Goal: Find specific page/section: Find specific page/section

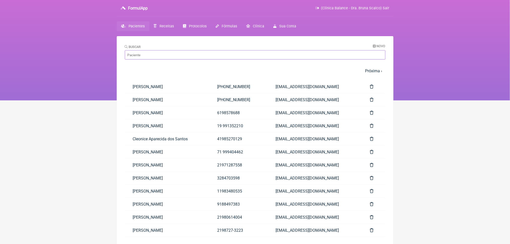
click at [147, 58] on input "Buscar" at bounding box center [255, 54] width 260 height 9
type input "Wen Jiun Chou"
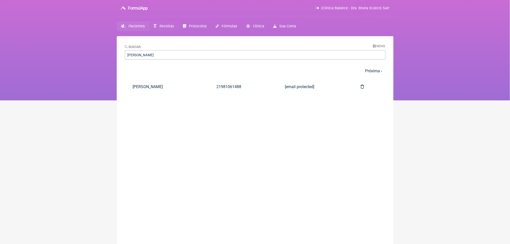
click at [178, 29] on link "Receitas" at bounding box center [163, 26] width 29 height 10
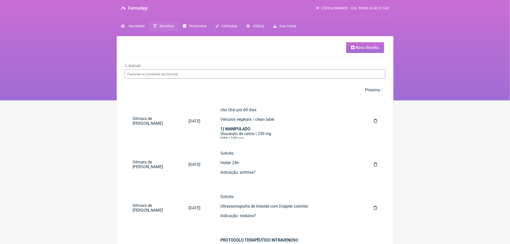
click at [156, 79] on input "Buscar" at bounding box center [255, 73] width 260 height 9
type input "Wen Jiun Chou"
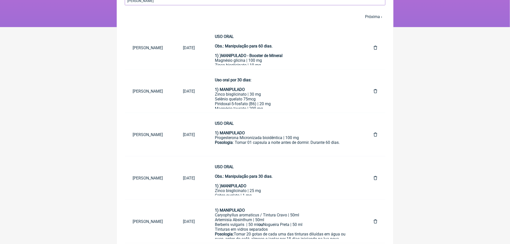
scroll to position [71, 0]
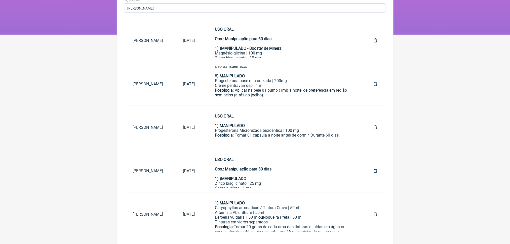
scroll to position [79, 0]
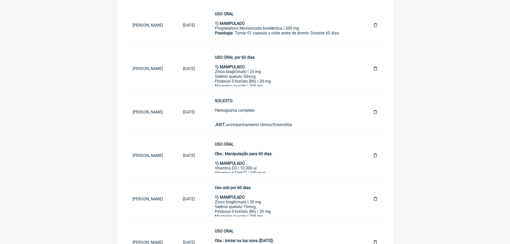
scroll to position [354, 0]
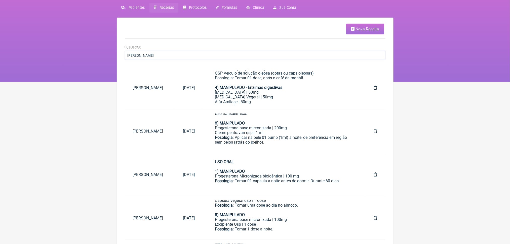
scroll to position [0, 0]
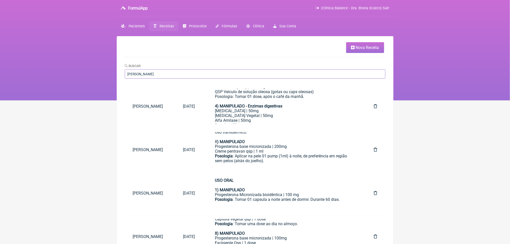
click at [154, 79] on input "Wen Jiun Chou" at bounding box center [255, 73] width 260 height 9
type input "isabela"
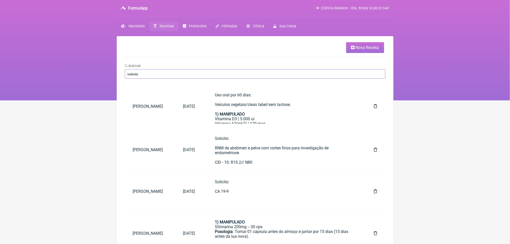
click at [155, 79] on input "isabela" at bounding box center [255, 73] width 260 height 9
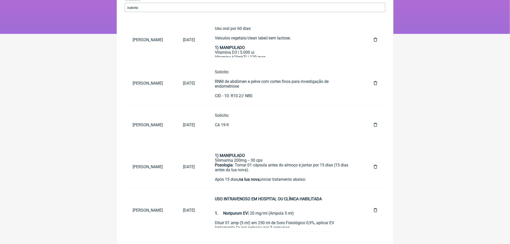
scroll to position [85, 0]
click at [263, 169] on div "1) MANIPULADO Silimarina 200mg -- 30 cps Posologia : Tomar 01 cápsula antes do …" at bounding box center [284, 165] width 139 height 24
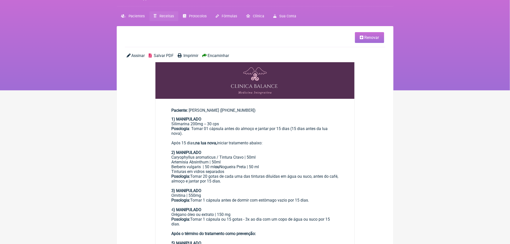
scroll to position [7, 0]
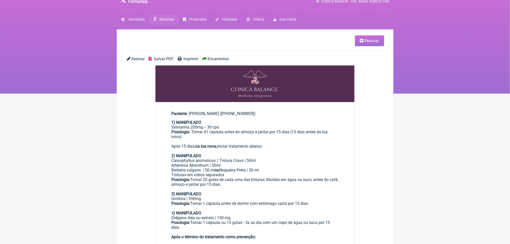
click at [166, 61] on span "Salvar PDF" at bounding box center [164, 59] width 20 height 5
